Goal: Information Seeking & Learning: Learn about a topic

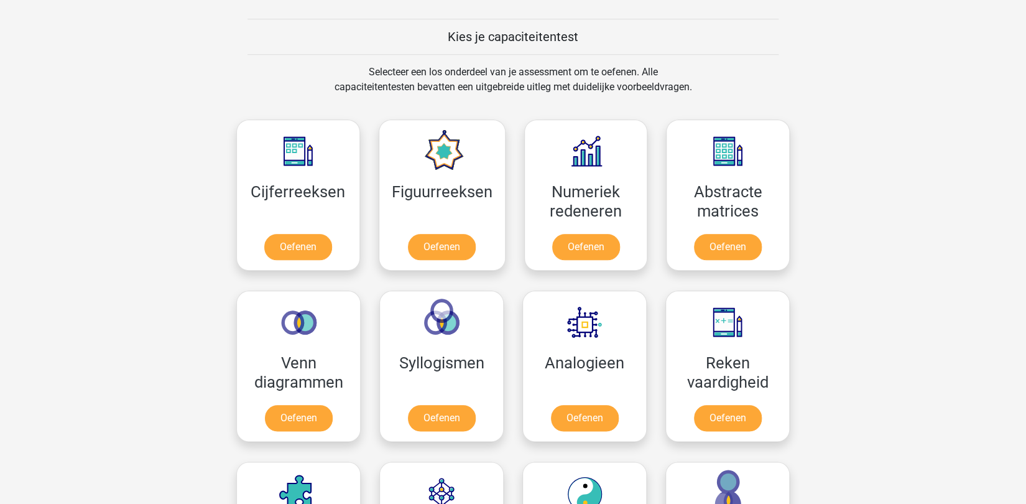
scroll to position [486, 0]
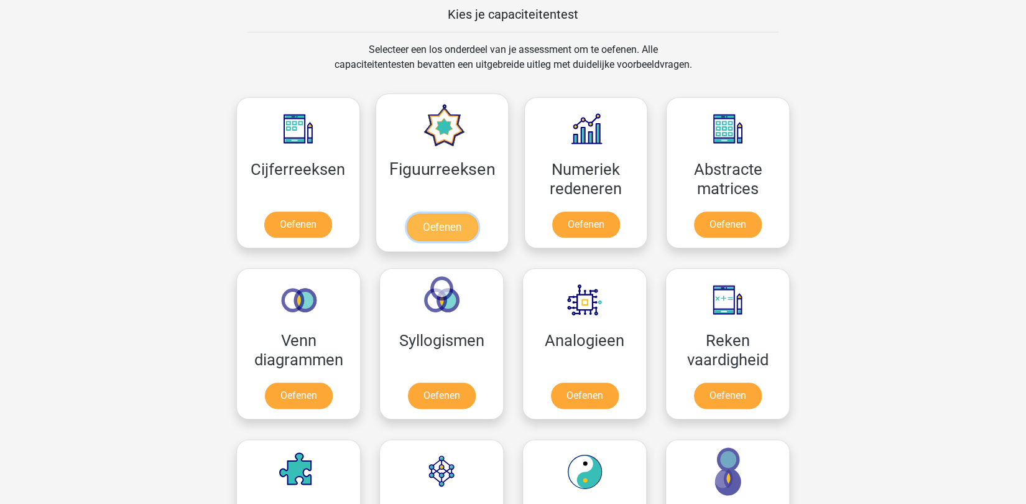
click at [426, 226] on link "Oefenen" at bounding box center [441, 226] width 71 height 27
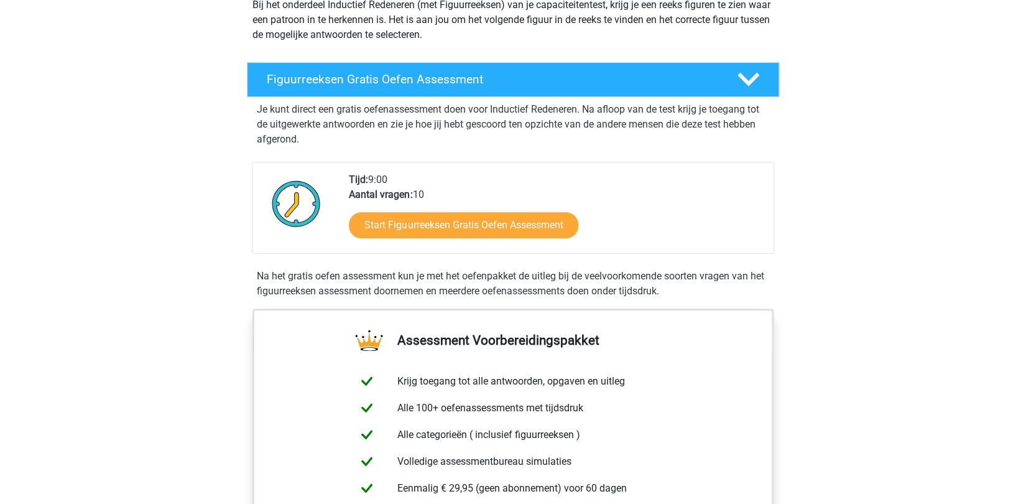
scroll to position [162, 0]
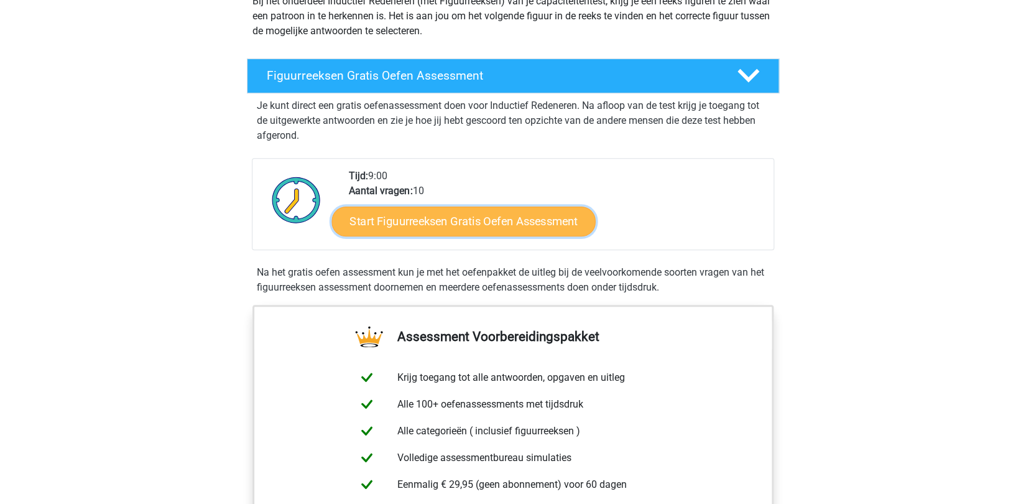
click at [432, 216] on link "Start Figuurreeksen Gratis Oefen Assessment" at bounding box center [464, 221] width 264 height 30
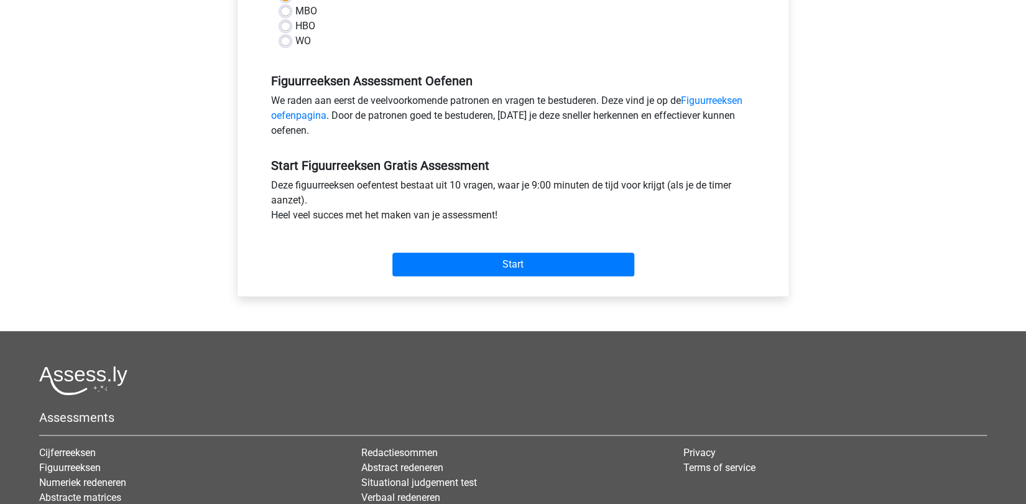
scroll to position [324, 0]
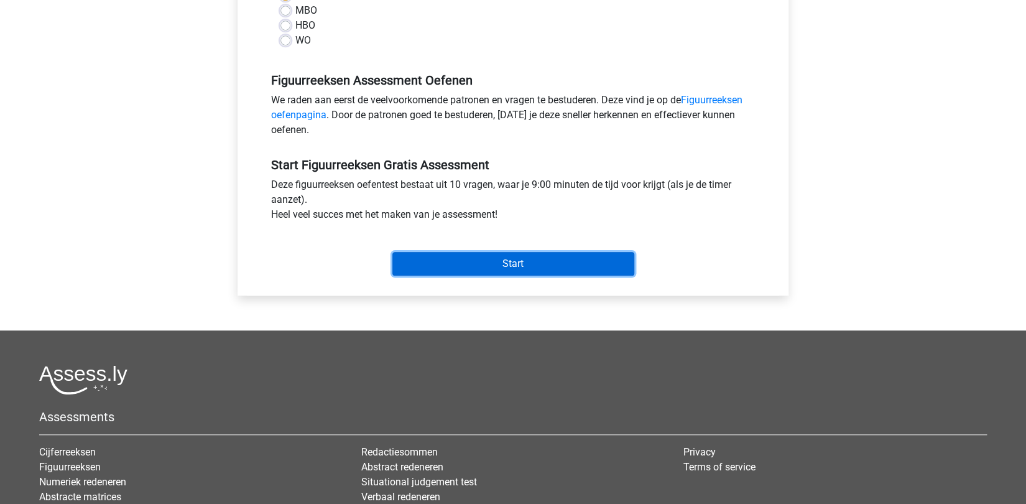
click at [503, 261] on input "Start" at bounding box center [513, 264] width 242 height 24
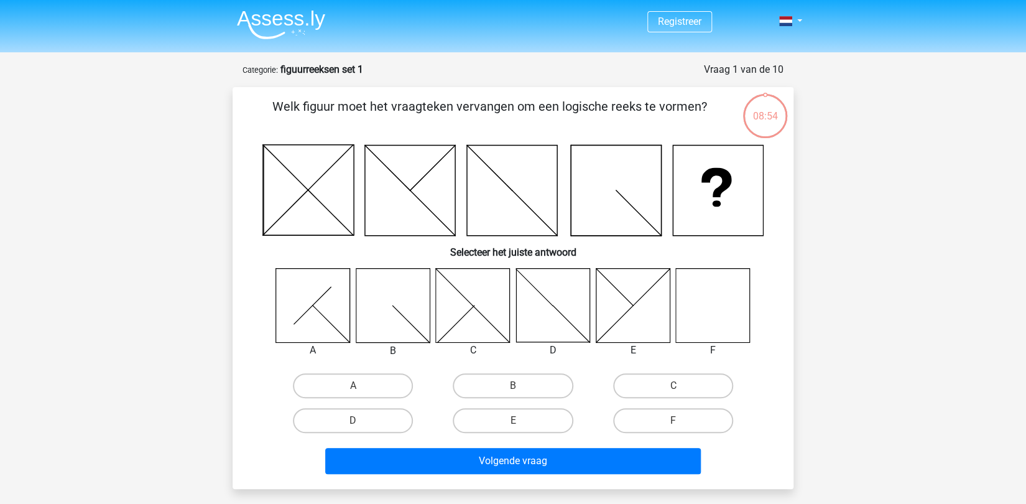
click at [725, 298] on icon at bounding box center [713, 305] width 74 height 74
click at [684, 416] on label "F" at bounding box center [673, 420] width 120 height 25
click at [681, 420] on input "F" at bounding box center [677, 424] width 8 height 8
radio input "true"
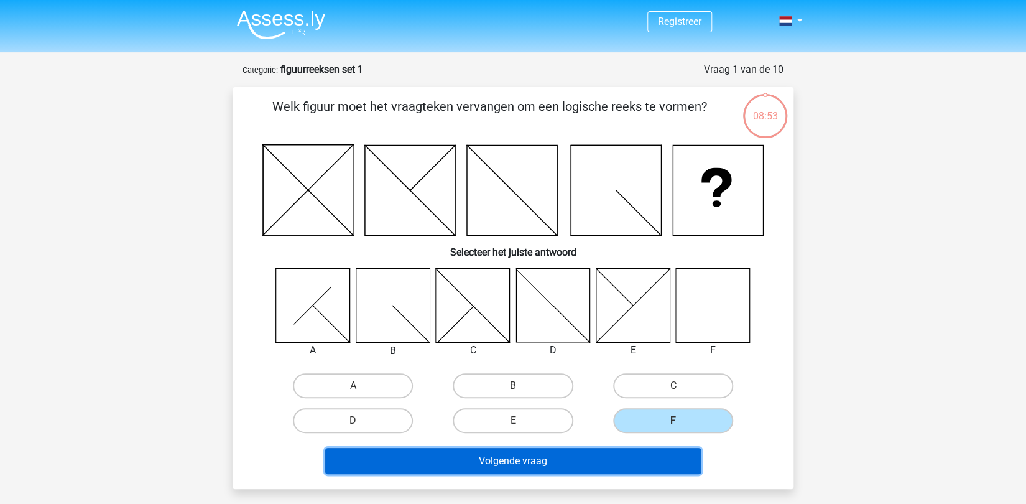
click at [510, 464] on button "Volgende vraag" at bounding box center [513, 461] width 376 height 26
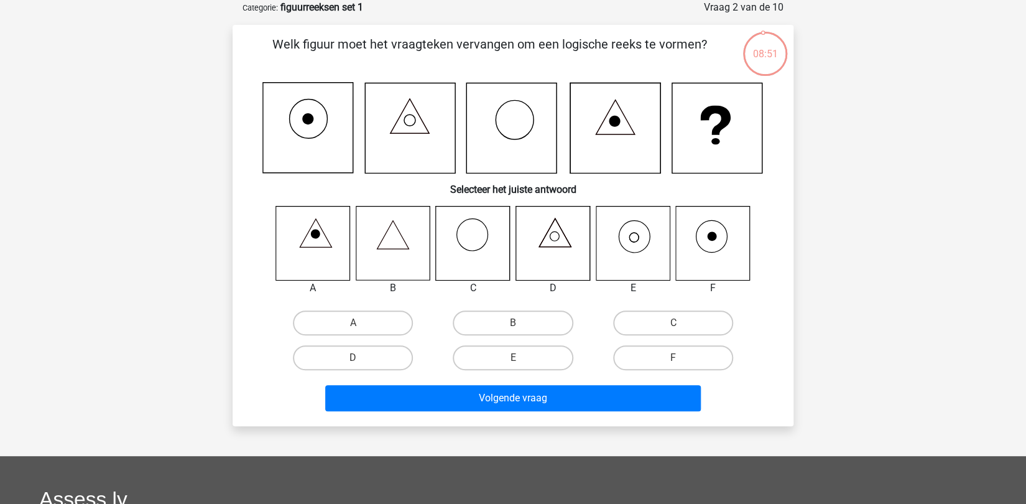
scroll to position [8, 0]
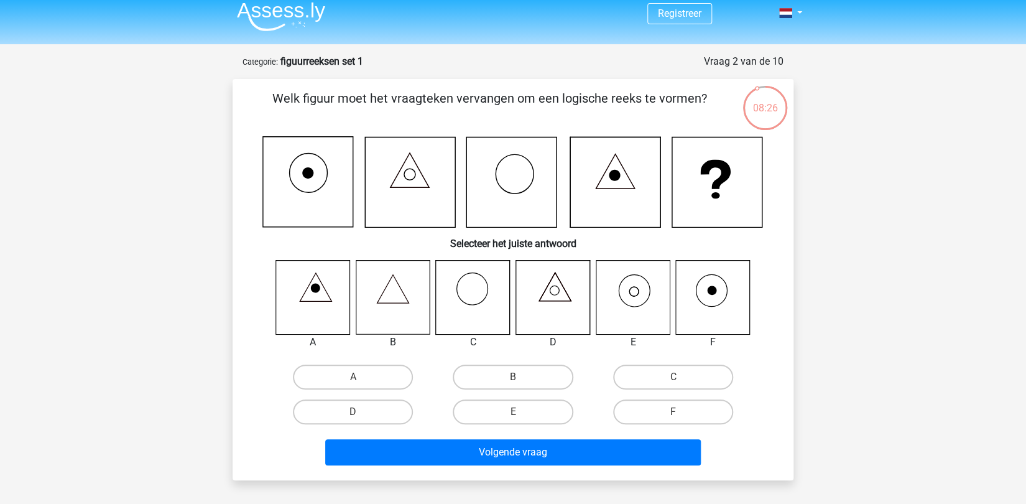
click at [520, 412] on input "E" at bounding box center [517, 416] width 8 height 8
radio input "true"
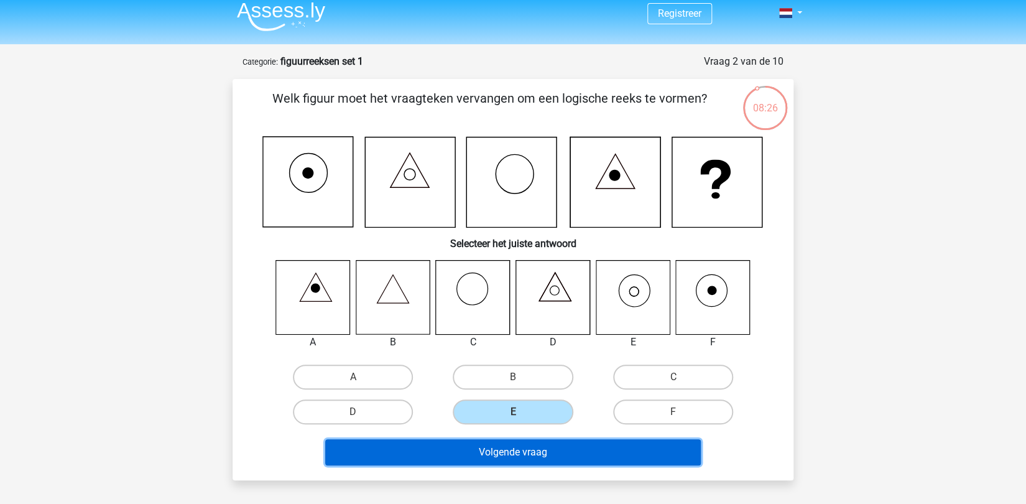
click at [497, 449] on button "Volgende vraag" at bounding box center [513, 452] width 376 height 26
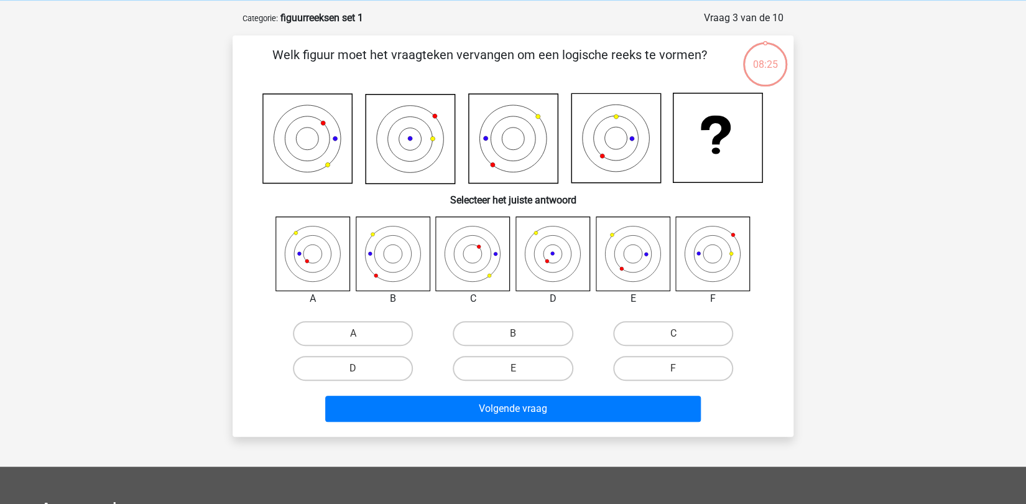
scroll to position [62, 0]
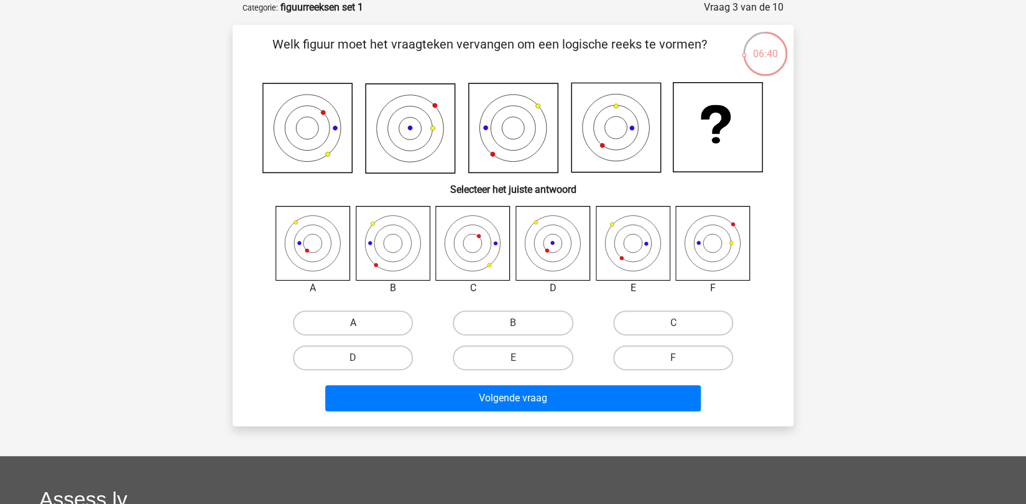
click at [367, 316] on label "A" at bounding box center [353, 322] width 120 height 25
click at [361, 323] on input "A" at bounding box center [357, 327] width 8 height 8
radio input "true"
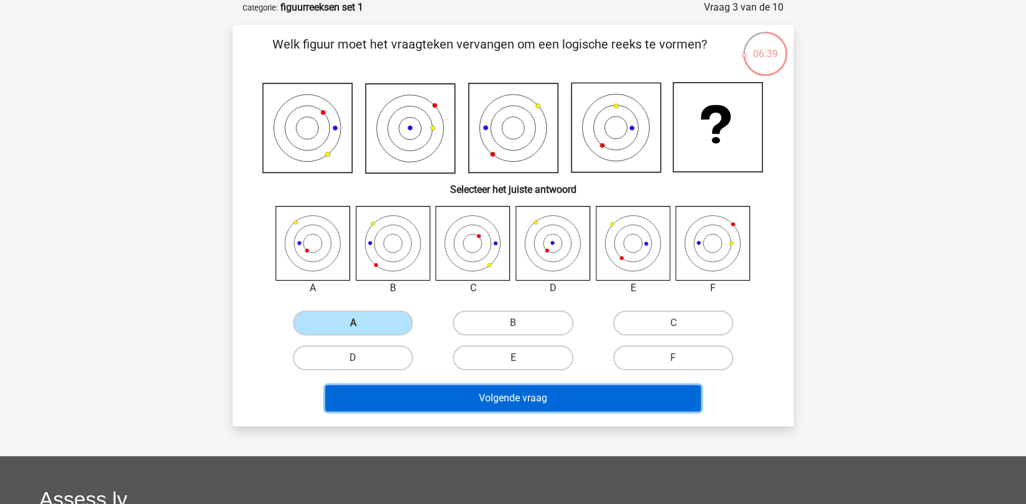
click at [510, 394] on button "Volgende vraag" at bounding box center [513, 398] width 376 height 26
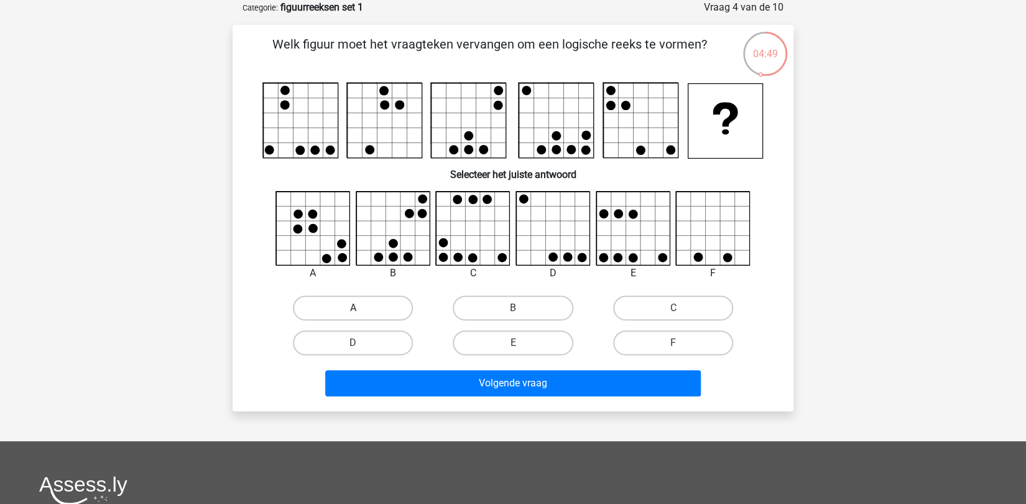
click at [376, 307] on label "A" at bounding box center [353, 307] width 120 height 25
click at [361, 308] on input "A" at bounding box center [357, 312] width 8 height 8
radio input "true"
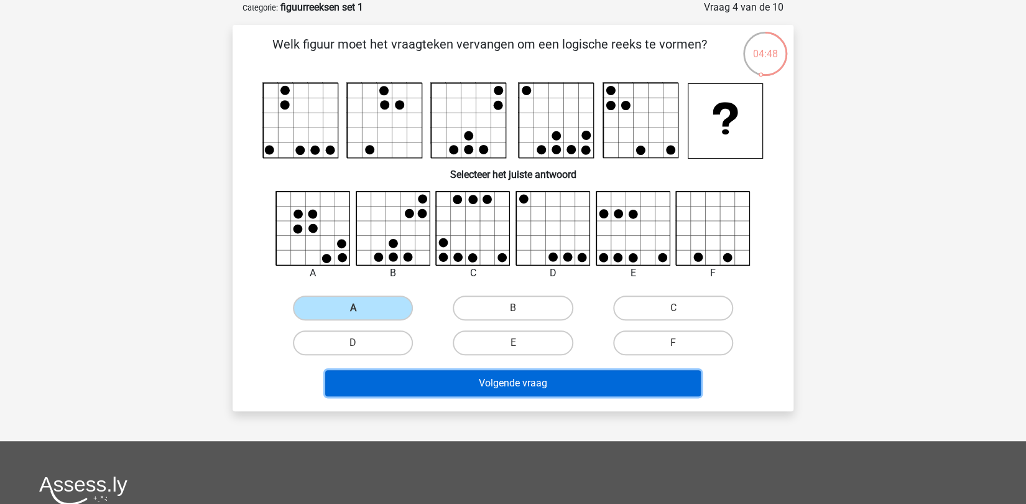
click at [510, 379] on button "Volgende vraag" at bounding box center [513, 383] width 376 height 26
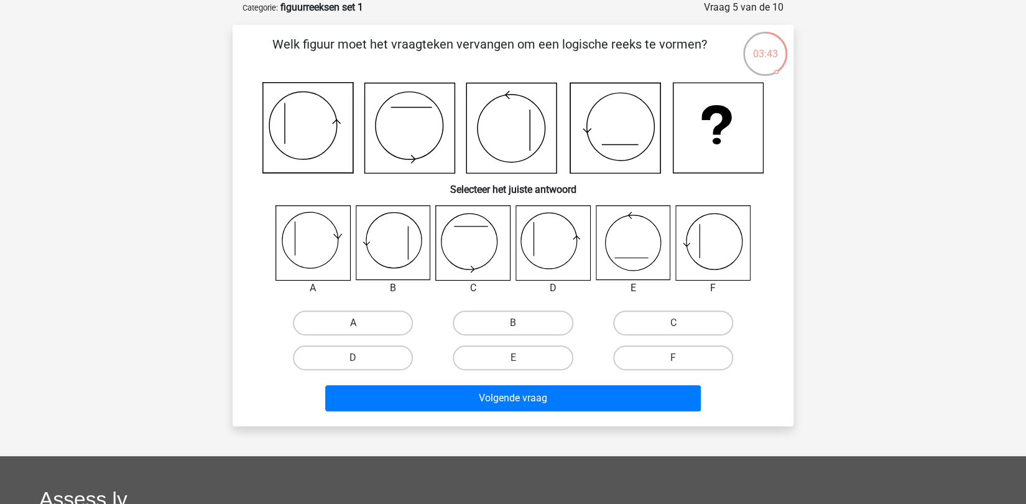
click at [334, 319] on label "A" at bounding box center [353, 322] width 120 height 25
click at [353, 323] on input "A" at bounding box center [357, 327] width 8 height 8
radio input "true"
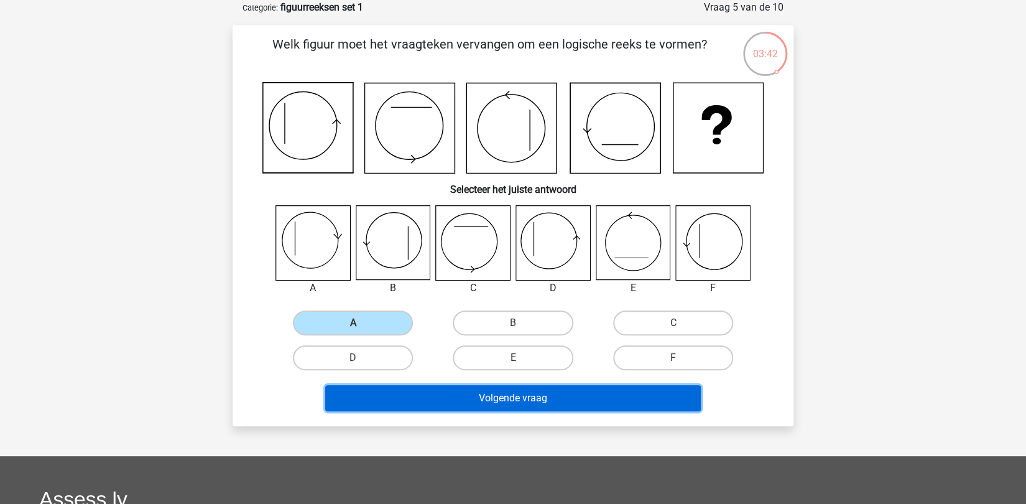
click at [510, 394] on button "Volgende vraag" at bounding box center [513, 398] width 376 height 26
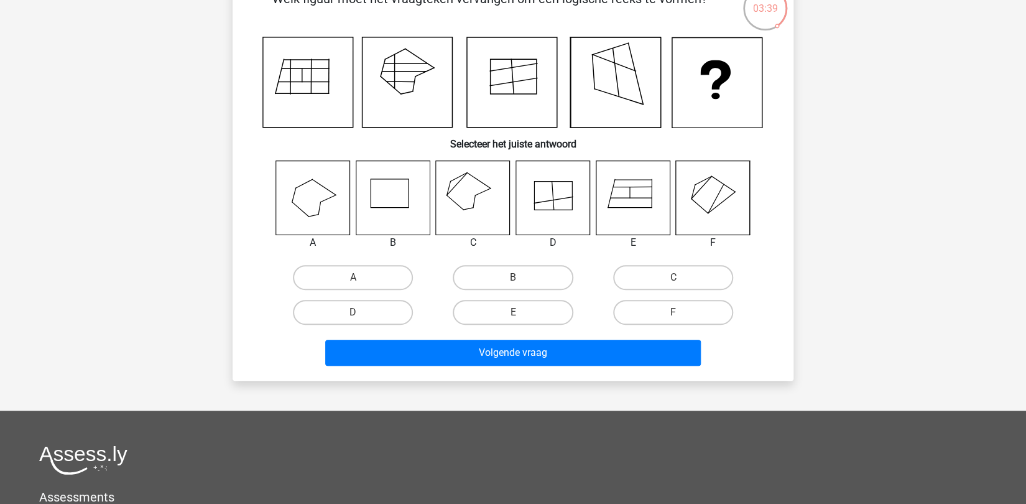
scroll to position [53, 0]
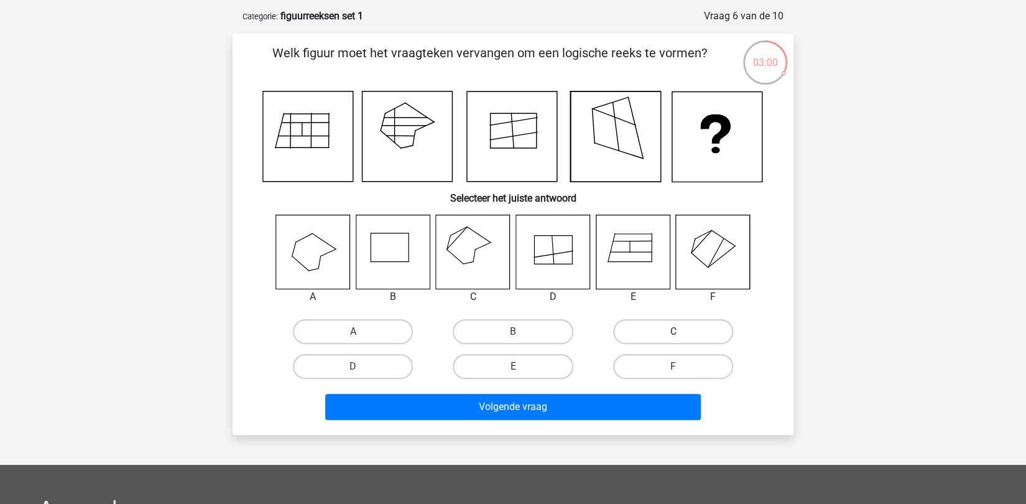
click at [662, 335] on label "C" at bounding box center [673, 331] width 120 height 25
click at [673, 335] on input "C" at bounding box center [677, 335] width 8 height 8
radio input "true"
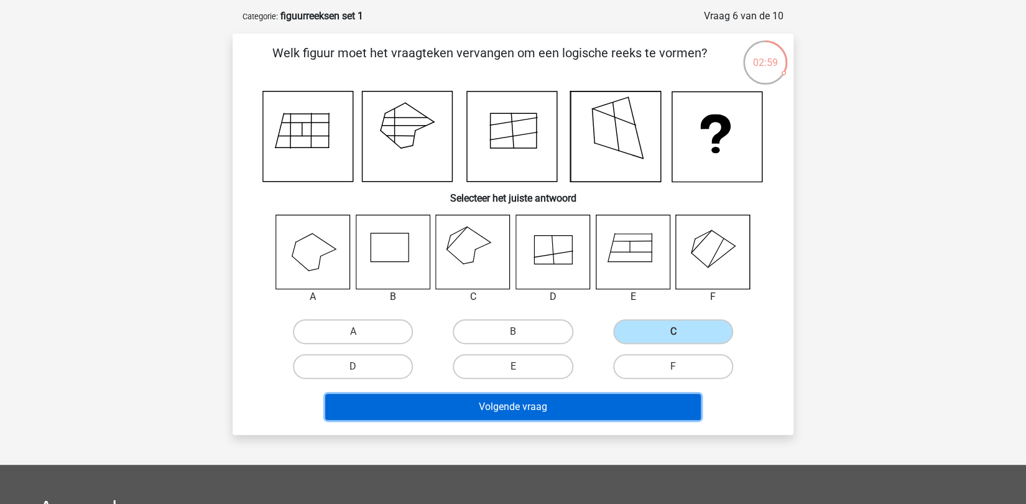
click at [577, 407] on button "Volgende vraag" at bounding box center [513, 407] width 376 height 26
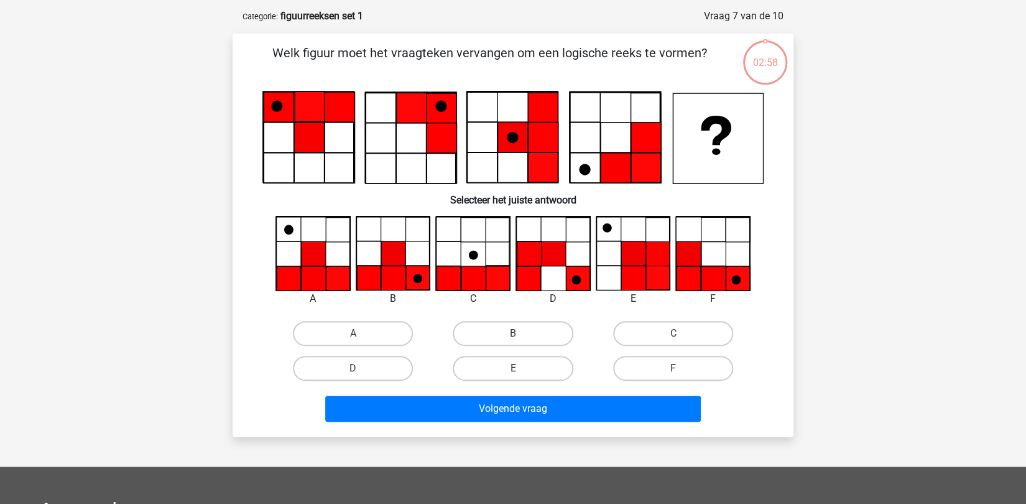
scroll to position [62, 0]
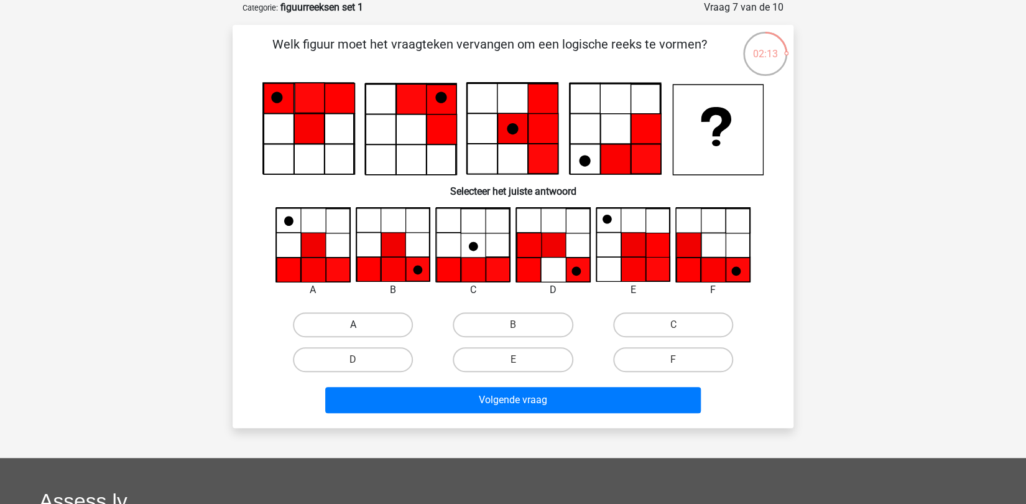
click at [377, 327] on label "A" at bounding box center [353, 324] width 120 height 25
click at [361, 327] on input "A" at bounding box center [357, 329] width 8 height 8
radio input "true"
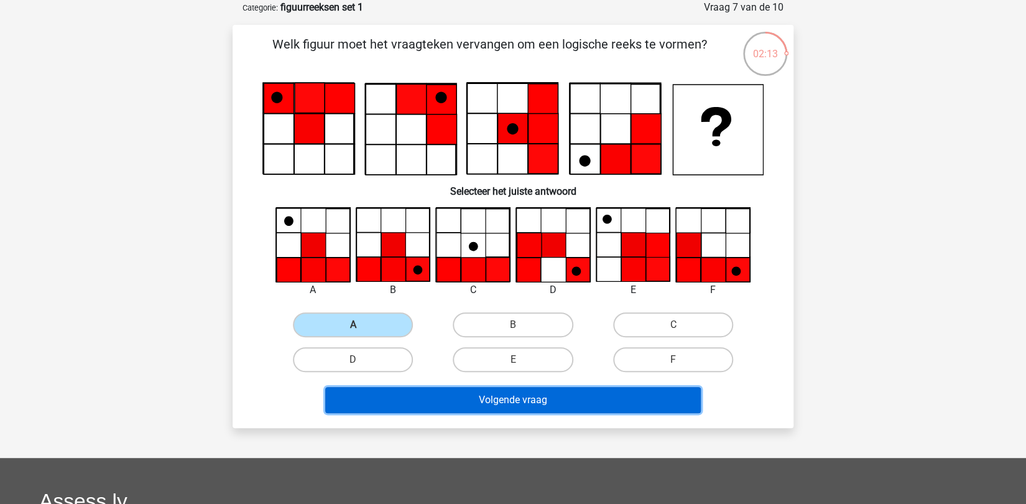
click at [498, 400] on button "Volgende vraag" at bounding box center [513, 400] width 376 height 26
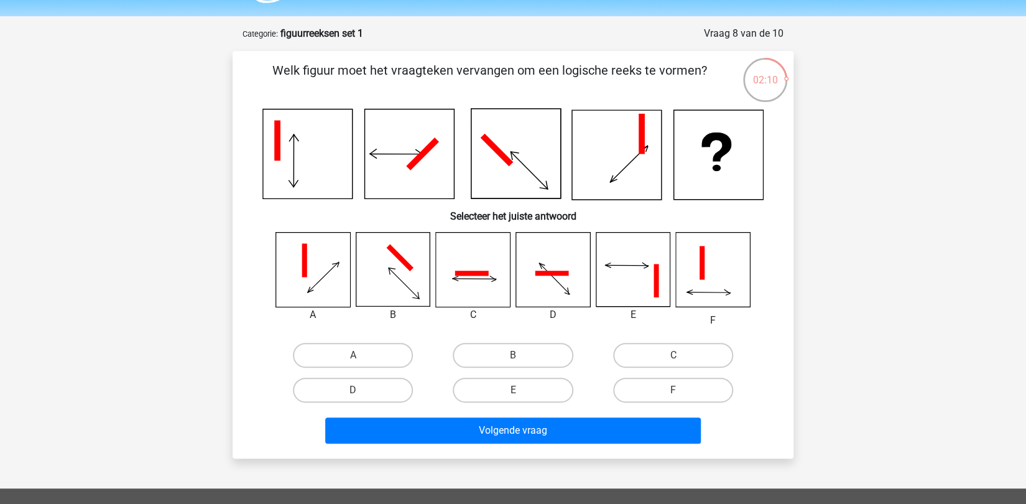
scroll to position [53, 0]
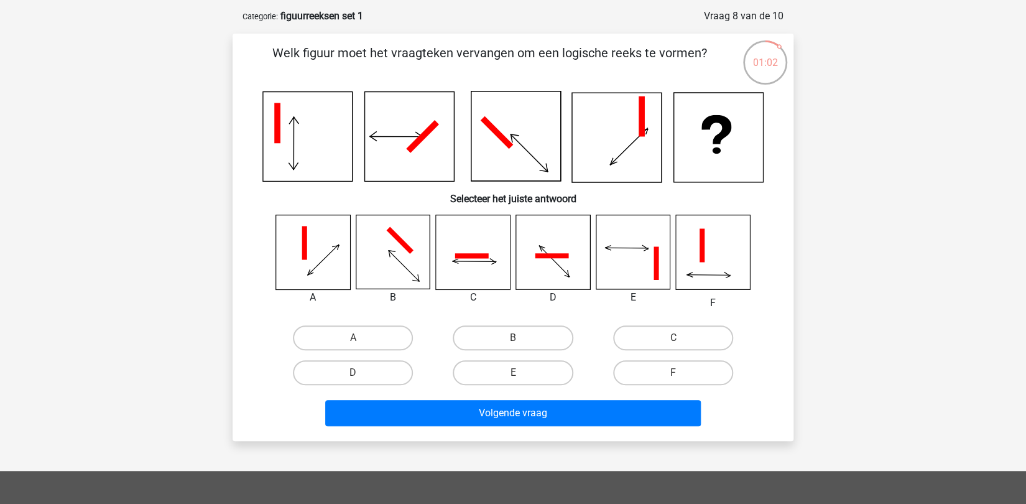
click at [316, 268] on icon at bounding box center [313, 252] width 74 height 74
click at [353, 340] on input "A" at bounding box center [357, 342] width 8 height 8
radio input "true"
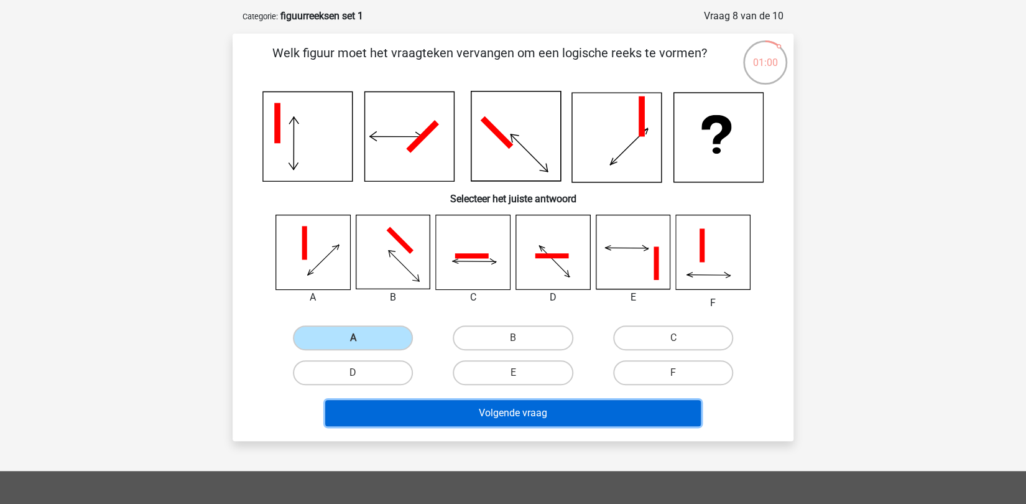
click at [510, 417] on button "Volgende vraag" at bounding box center [513, 413] width 376 height 26
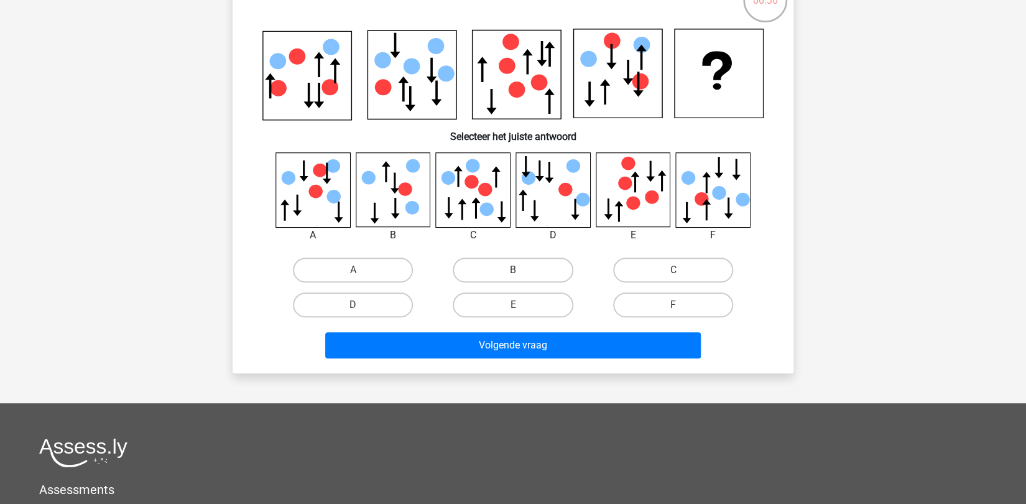
scroll to position [62, 0]
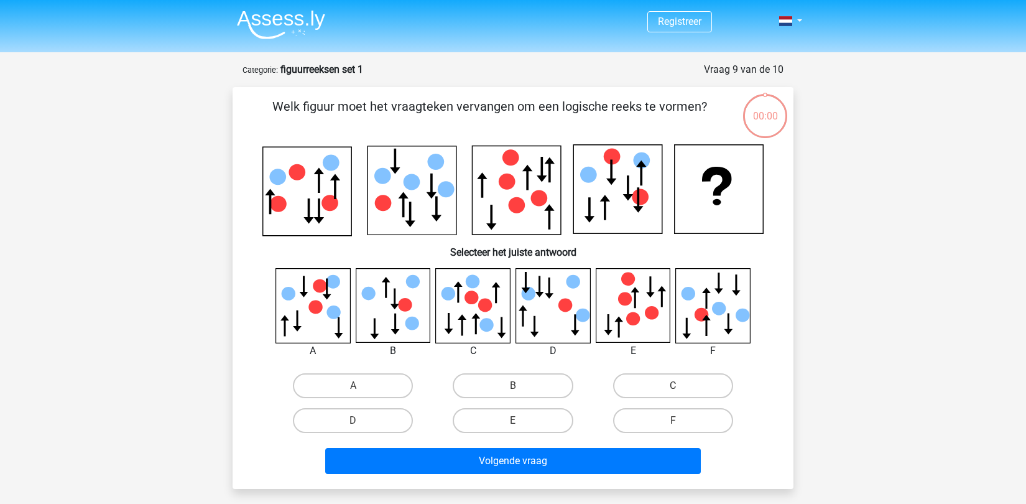
scroll to position [62, 0]
